Goal: Information Seeking & Learning: Learn about a topic

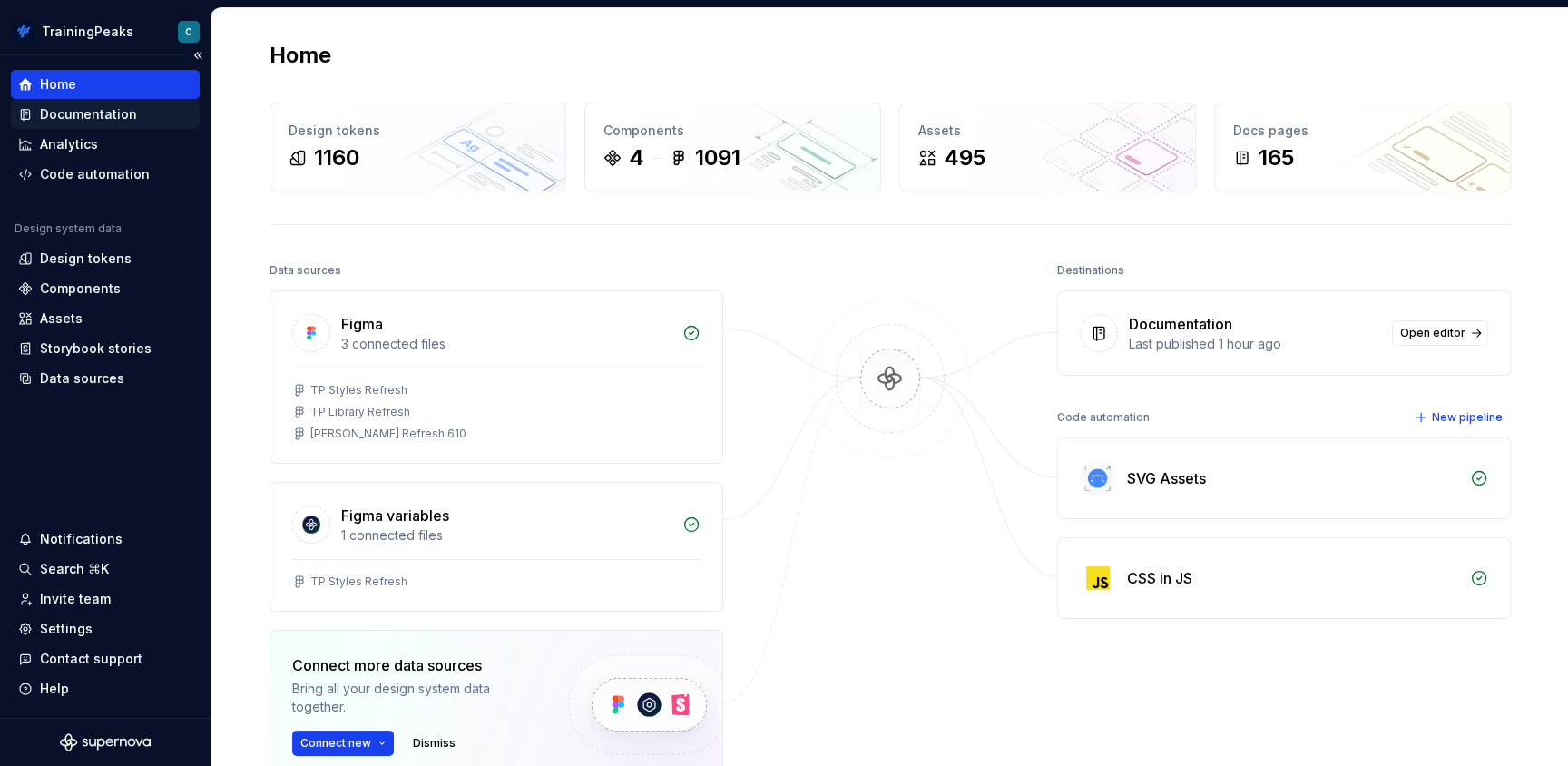
click at [104, 117] on div "Documentation" at bounding box center [88, 115] width 97 height 18
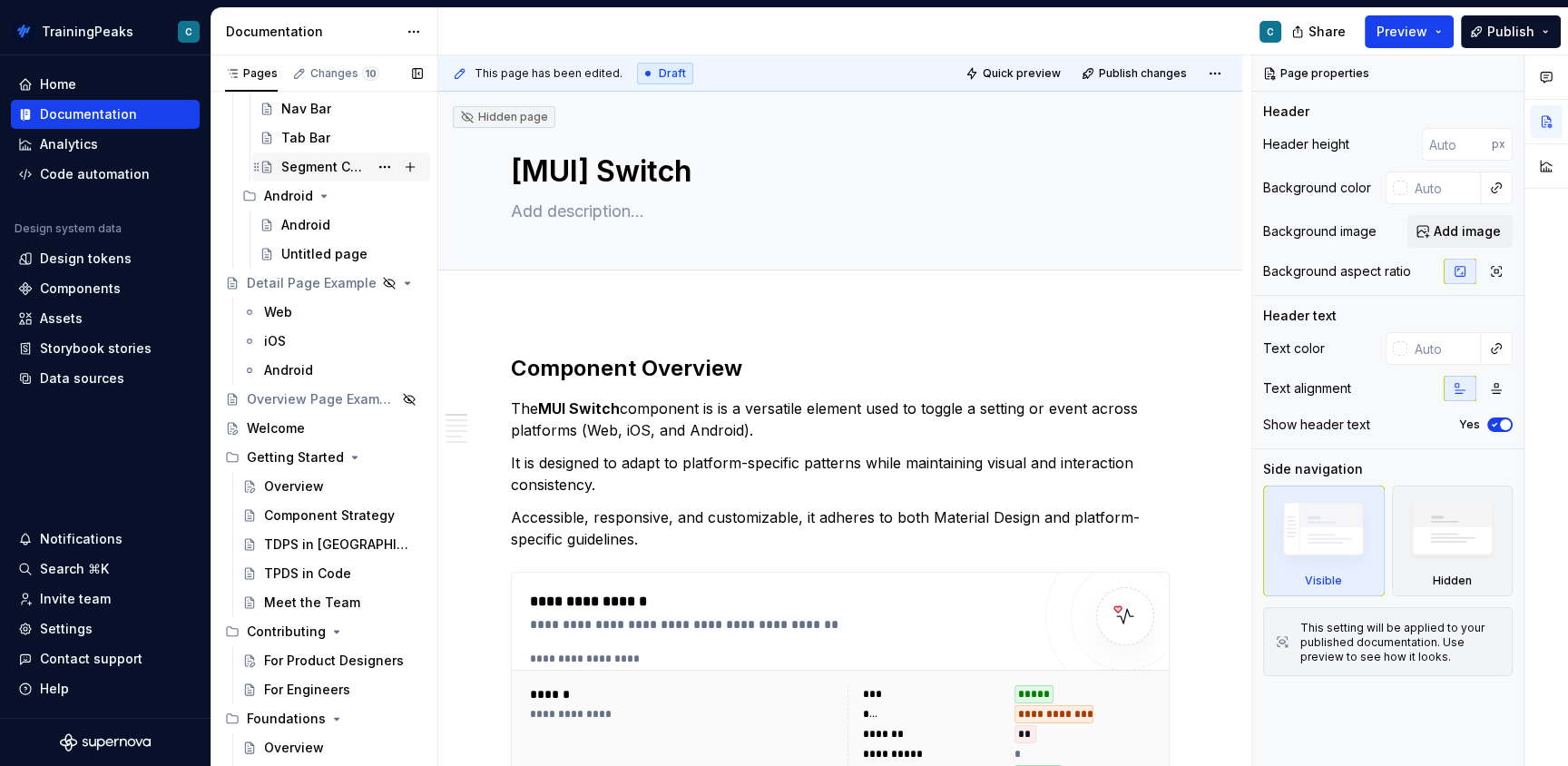
scroll to position [808, 0]
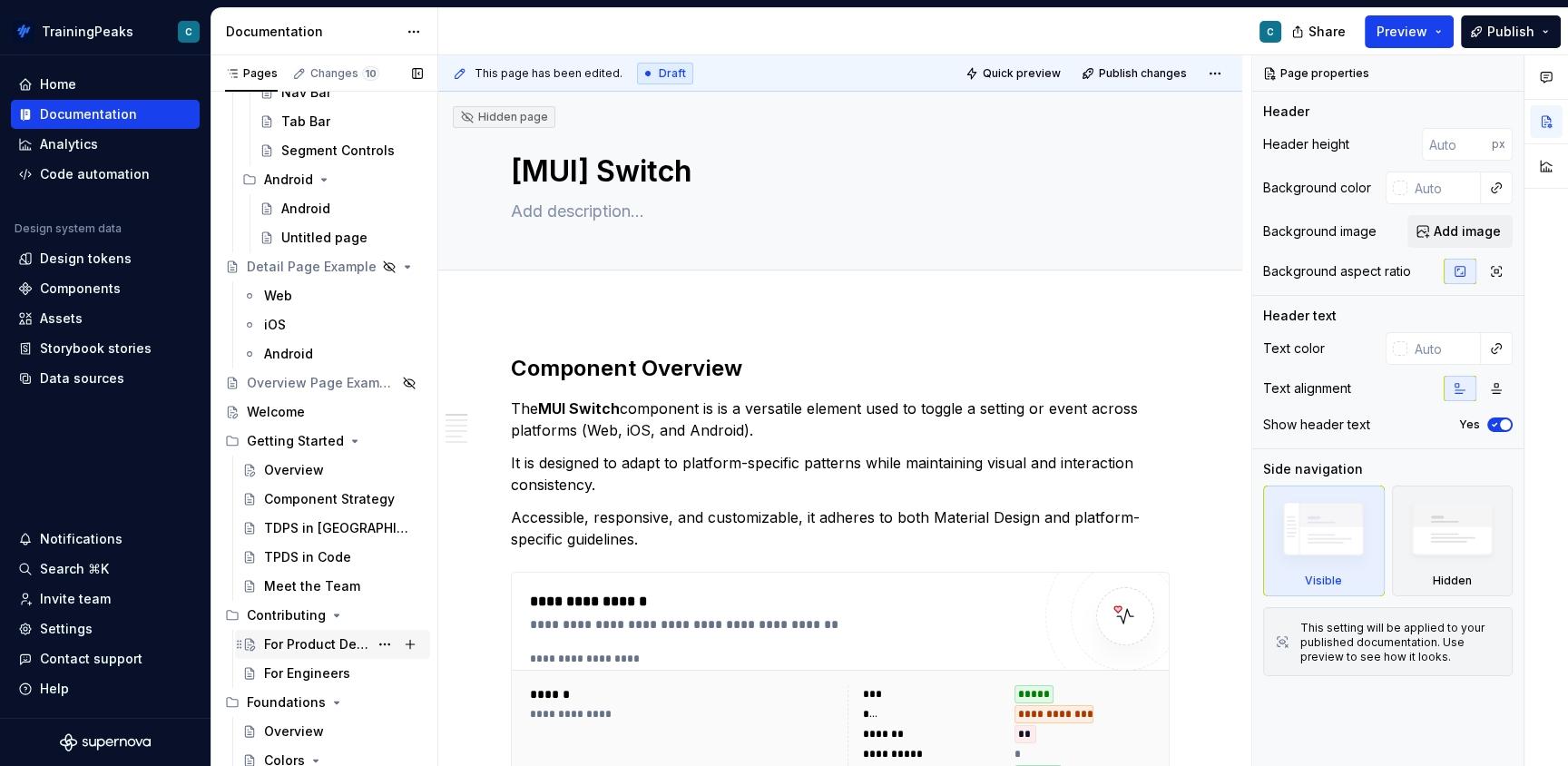
click at [305, 648] on div "For Product Designers" at bounding box center [317, 645] width 105 height 18
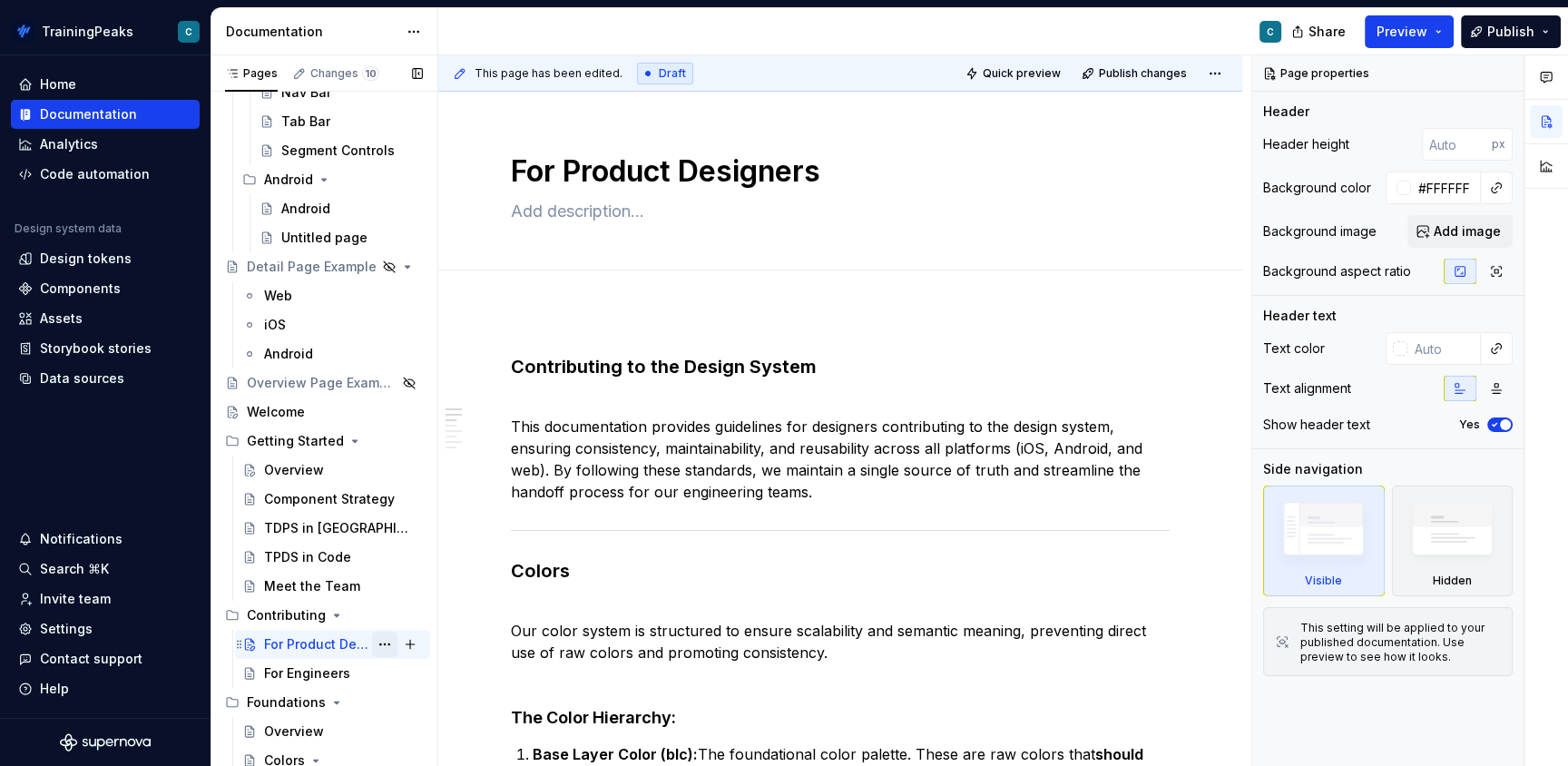
click at [386, 644] on button "Page tree" at bounding box center [385, 645] width 26 height 26
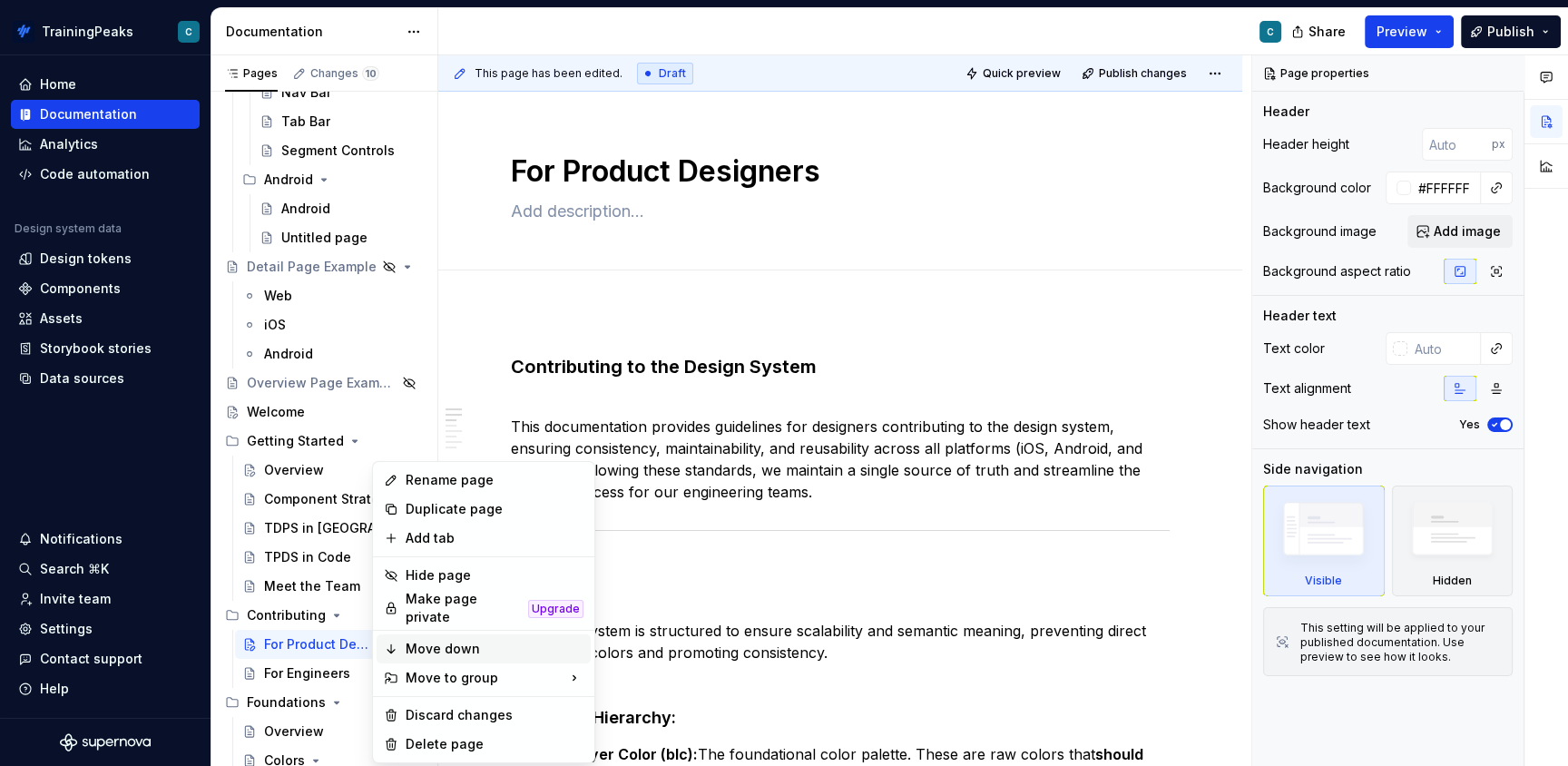
type textarea "*"
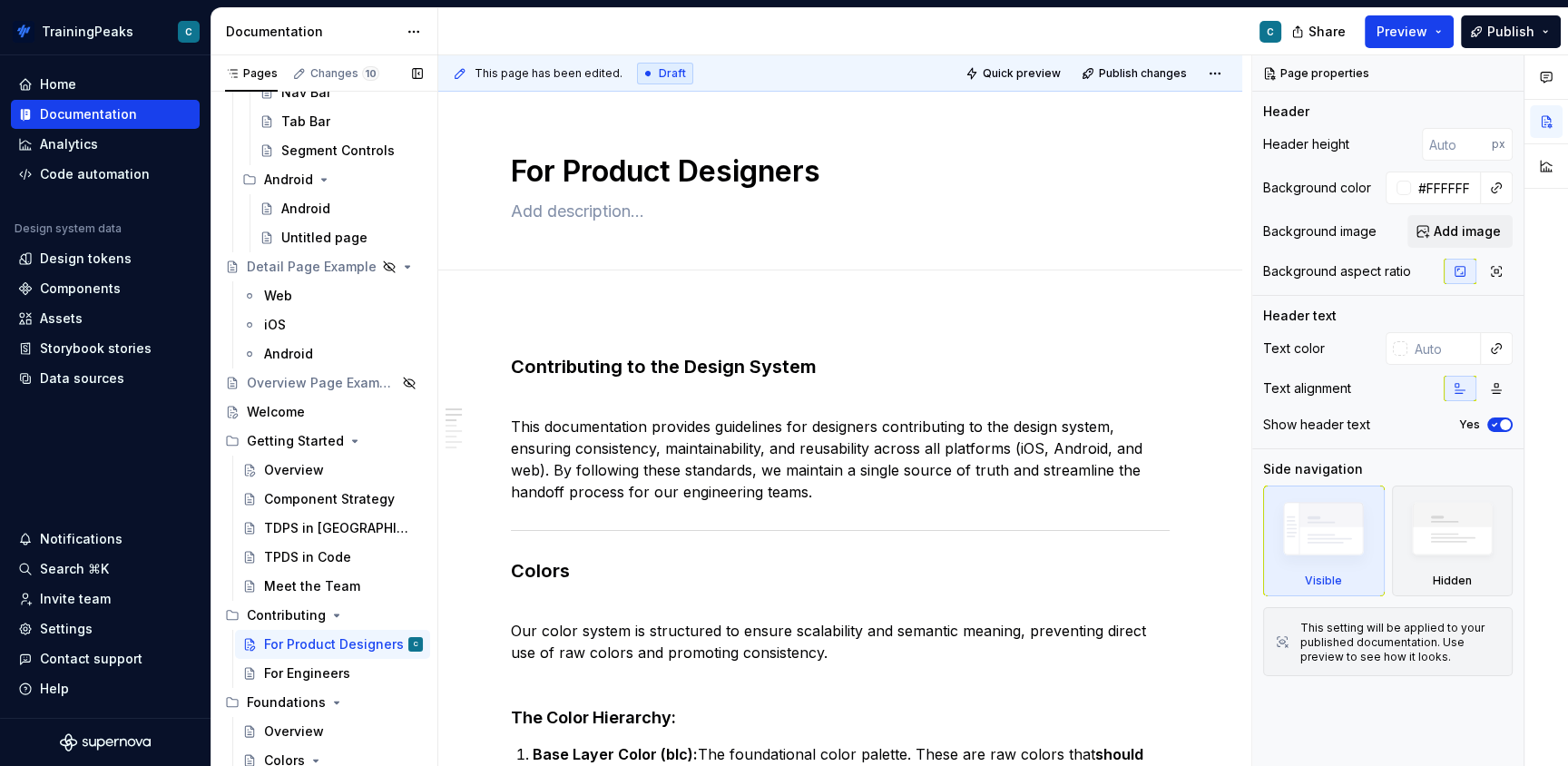
click at [322, 646] on div "Pages Changes 10 Add Accessibility guide for tree Page tree. Navigate the tree …" at bounding box center [323, 414] width 227 height 719
